Goal: Find contact information: Find contact information

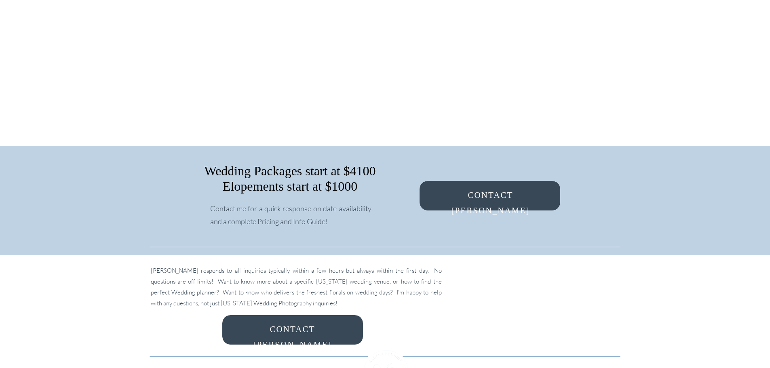
scroll to position [5635, 0]
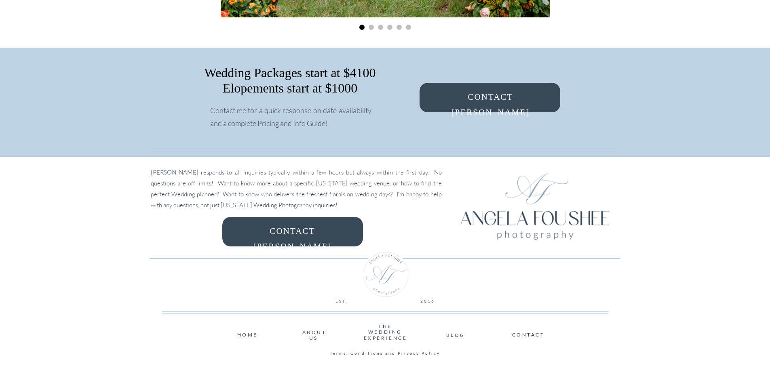
click at [312, 335] on nav "ABOUT US" at bounding box center [313, 332] width 23 height 5
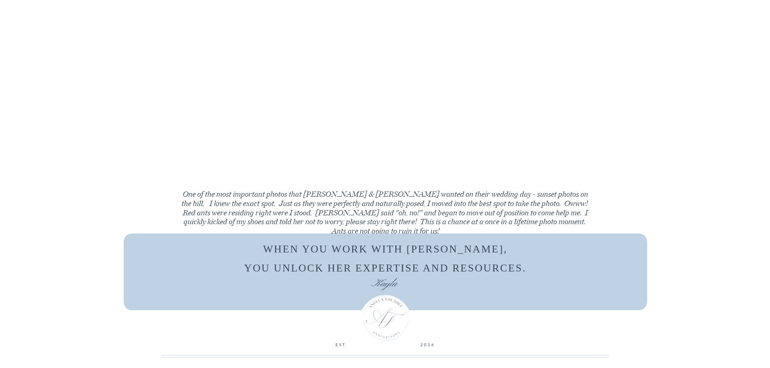
scroll to position [2119, 0]
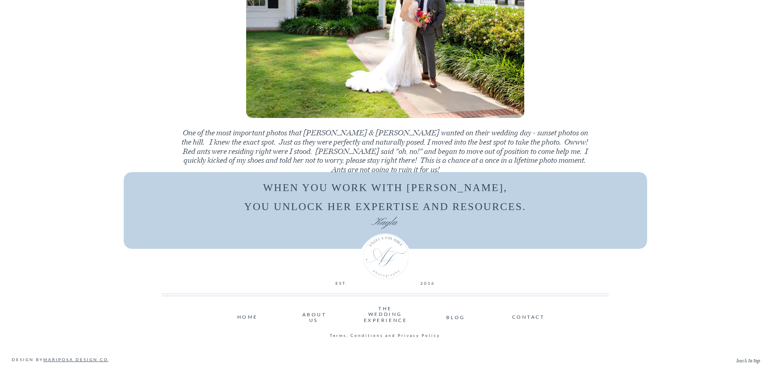
click at [521, 319] on nav "CONTACT" at bounding box center [528, 316] width 32 height 5
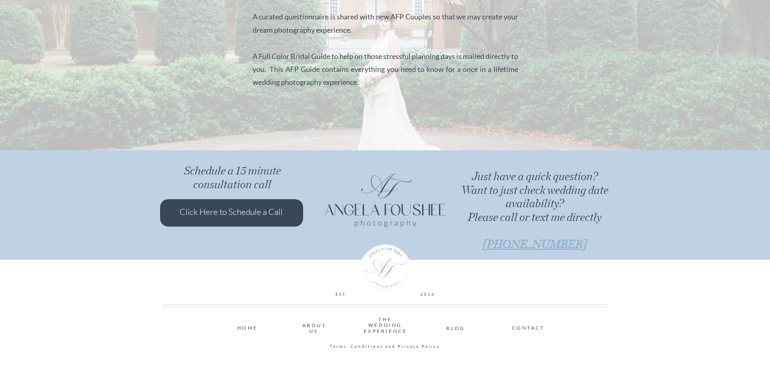
scroll to position [694, 0]
